Goal: Ask a question

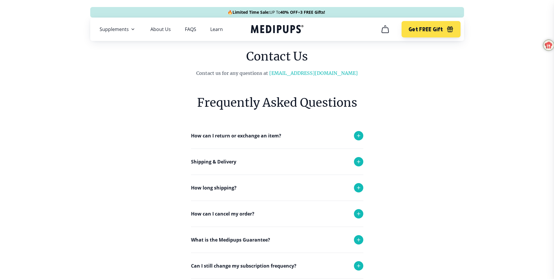
click at [359, 134] on icon at bounding box center [358, 135] width 3 height 3
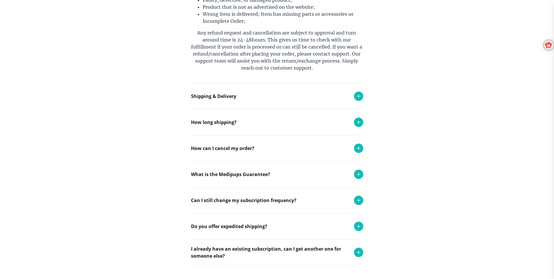
scroll to position [263, 0]
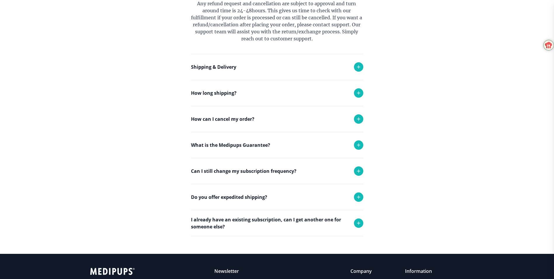
click at [359, 118] on icon at bounding box center [358, 118] width 7 height 7
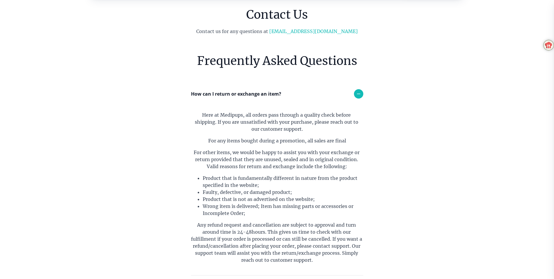
scroll to position [0, 0]
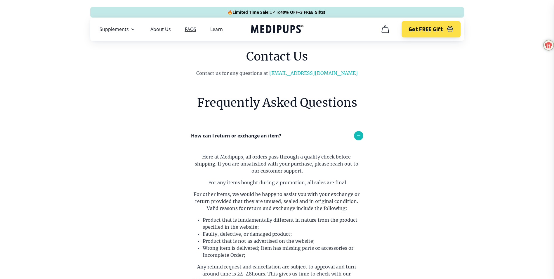
click at [191, 30] on link "FAQS" at bounding box center [190, 29] width 11 height 6
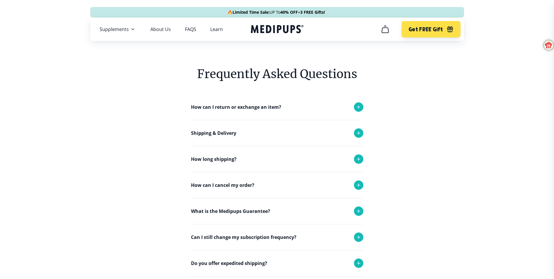
click at [384, 31] on icon "cart" at bounding box center [385, 29] width 9 height 9
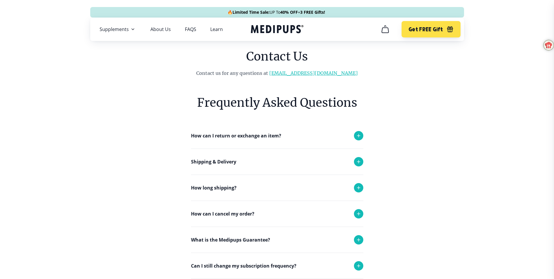
click at [306, 72] on link "[EMAIL_ADDRESS][DOMAIN_NAME]" at bounding box center [313, 73] width 89 height 6
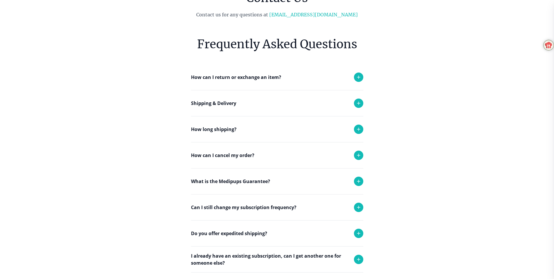
click at [355, 207] on icon at bounding box center [358, 207] width 7 height 7
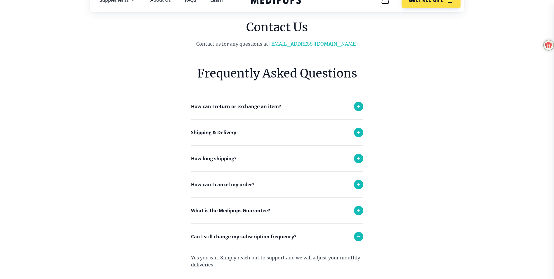
scroll to position [0, 0]
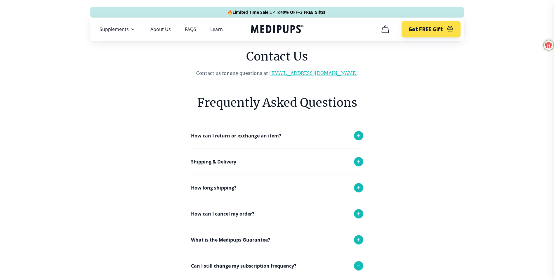
click at [322, 73] on link "[EMAIL_ADDRESS][DOMAIN_NAME]" at bounding box center [313, 73] width 89 height 6
click at [518, 114] on main "Contact Us Contact us for any questions at support@medipups.com Frequently Aske…" at bounding box center [277, 213] width 554 height 331
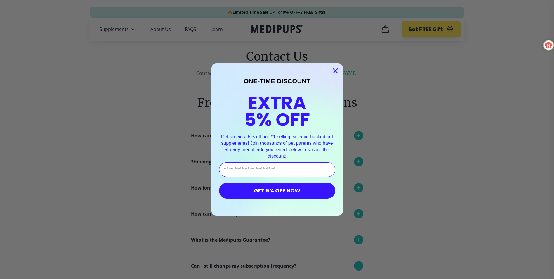
click at [334, 67] on circle "Close dialog" at bounding box center [335, 71] width 10 height 10
